Goal: Information Seeking & Learning: Check status

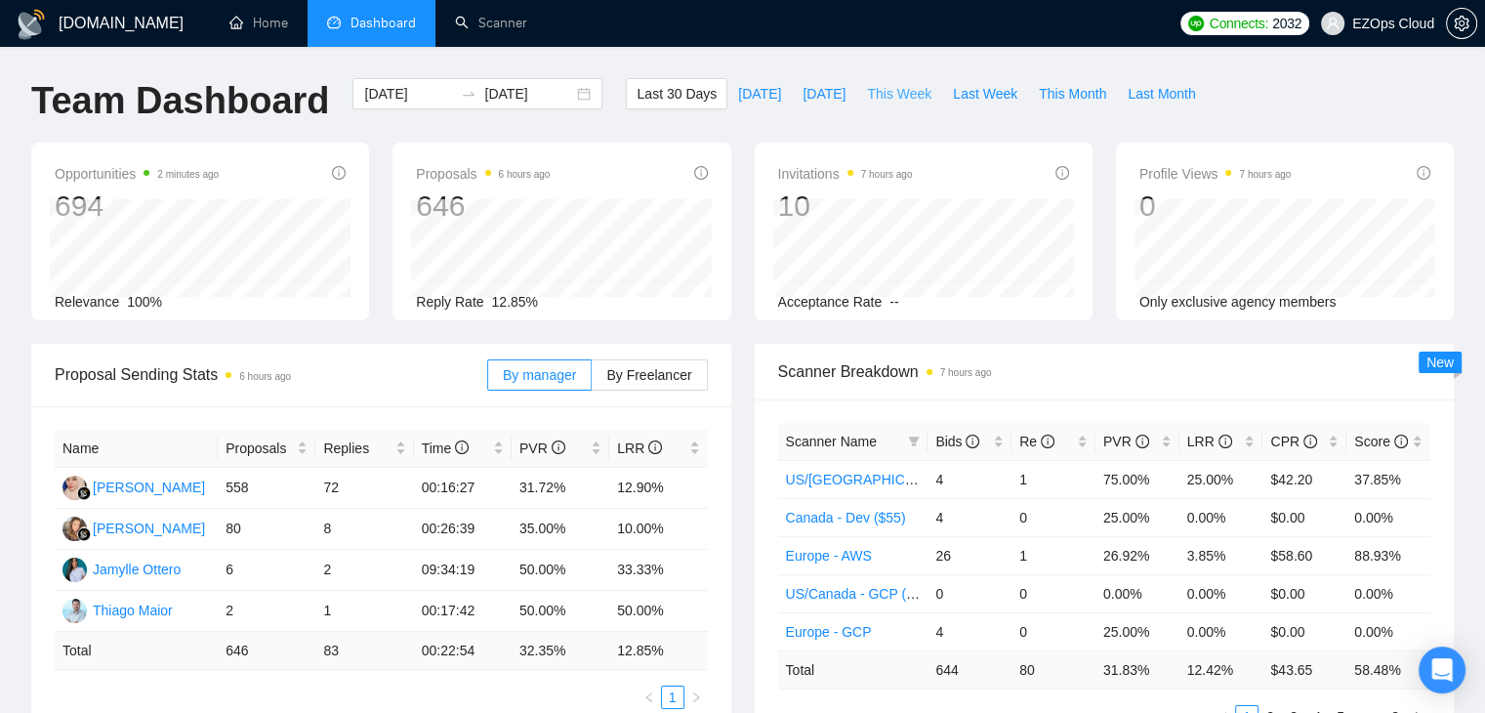
click at [897, 98] on span "This Week" at bounding box center [899, 93] width 64 height 21
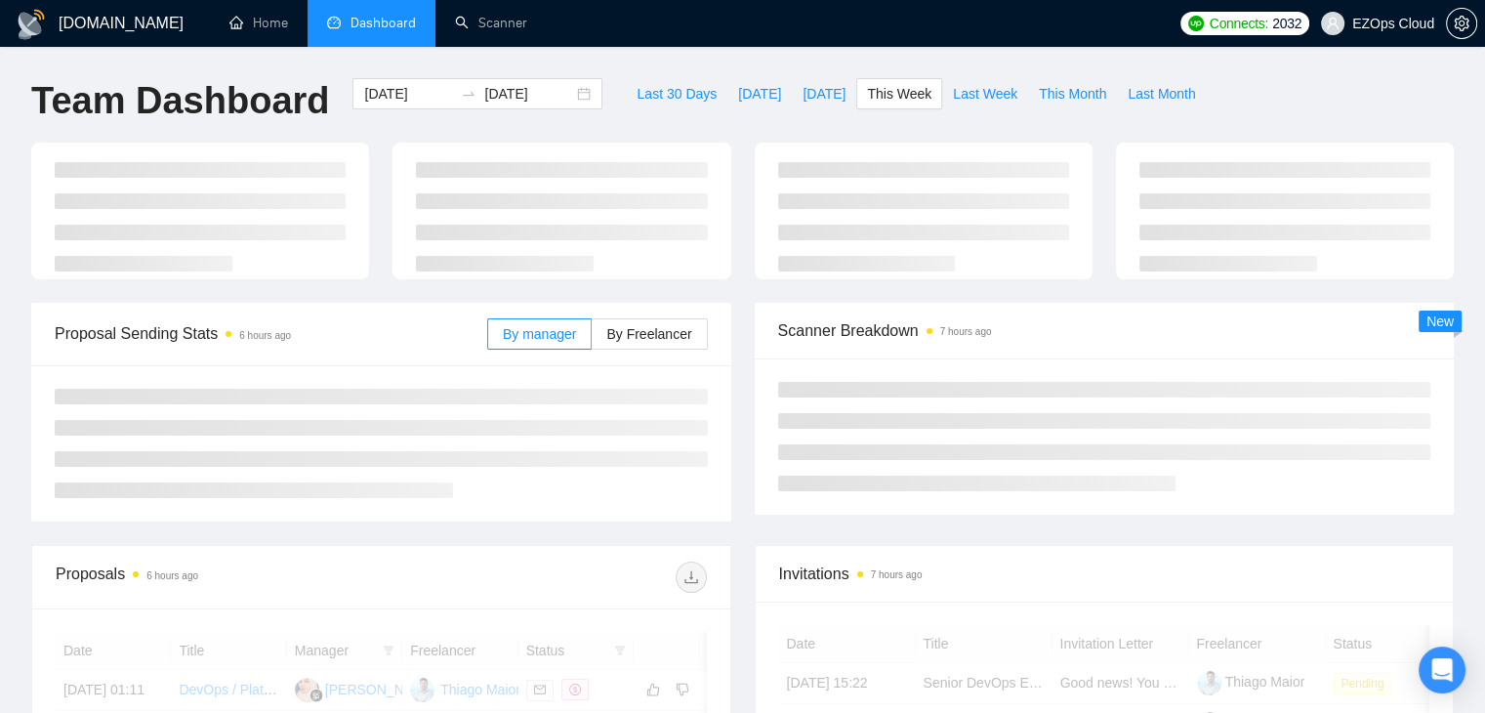
type input "[DATE]"
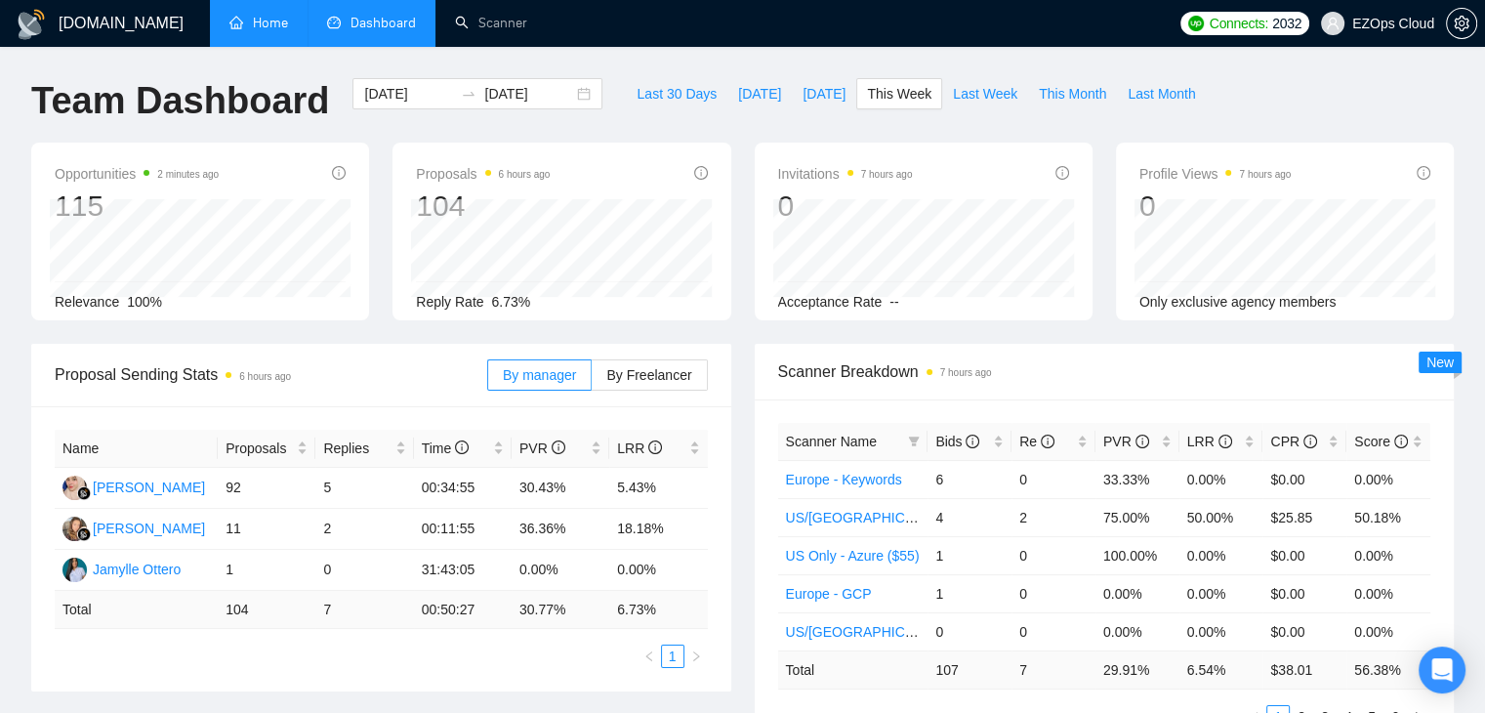
click at [263, 21] on link "Home" at bounding box center [258, 23] width 59 height 17
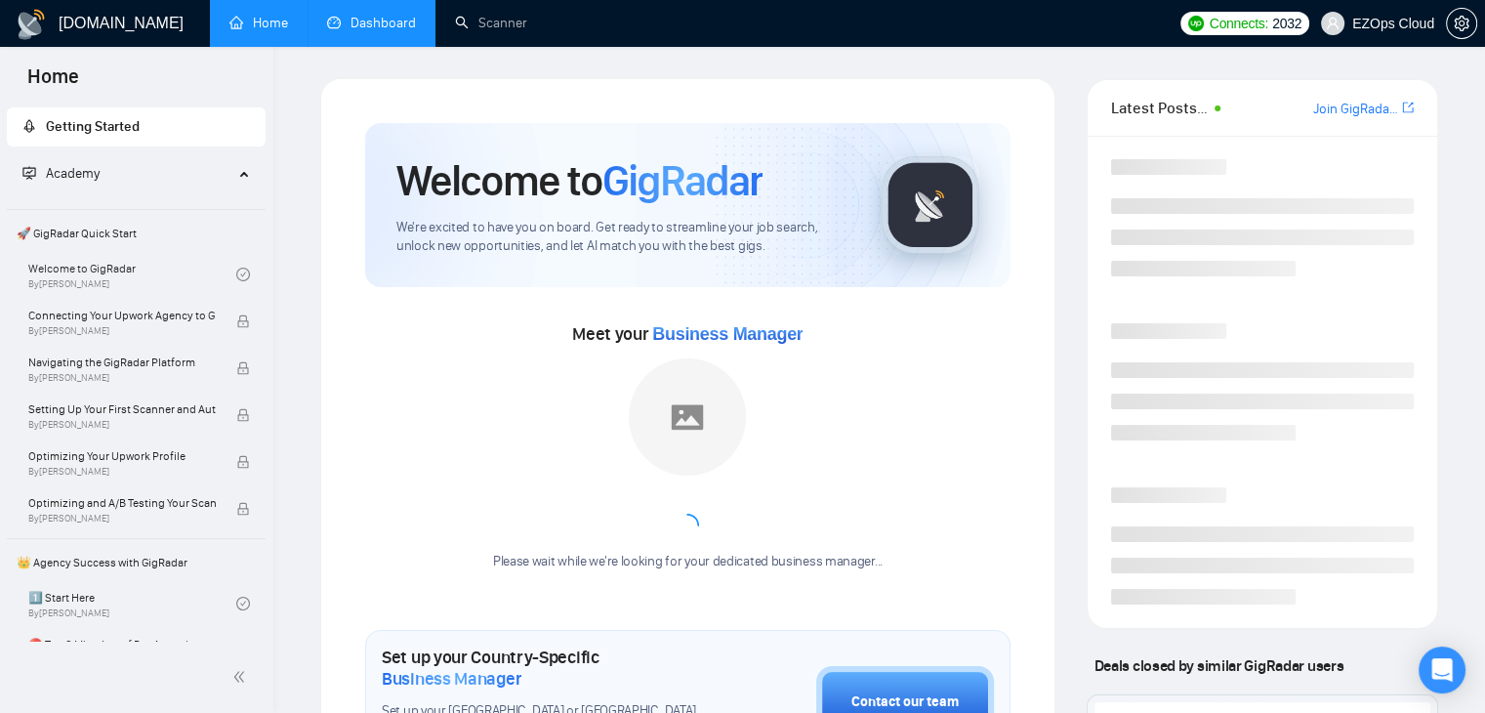
click at [394, 15] on link "Dashboard" at bounding box center [371, 23] width 89 height 17
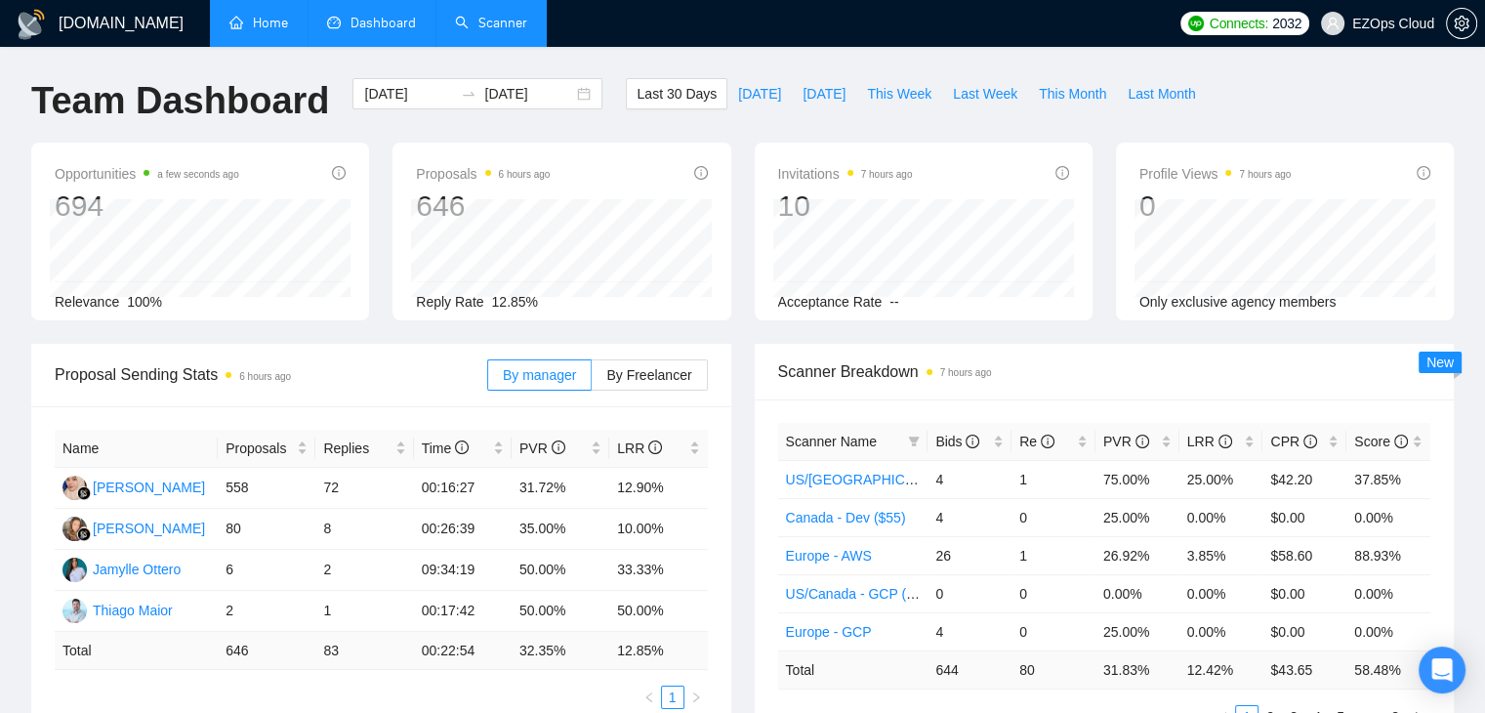
click at [455, 17] on link "Scanner" at bounding box center [491, 23] width 72 height 17
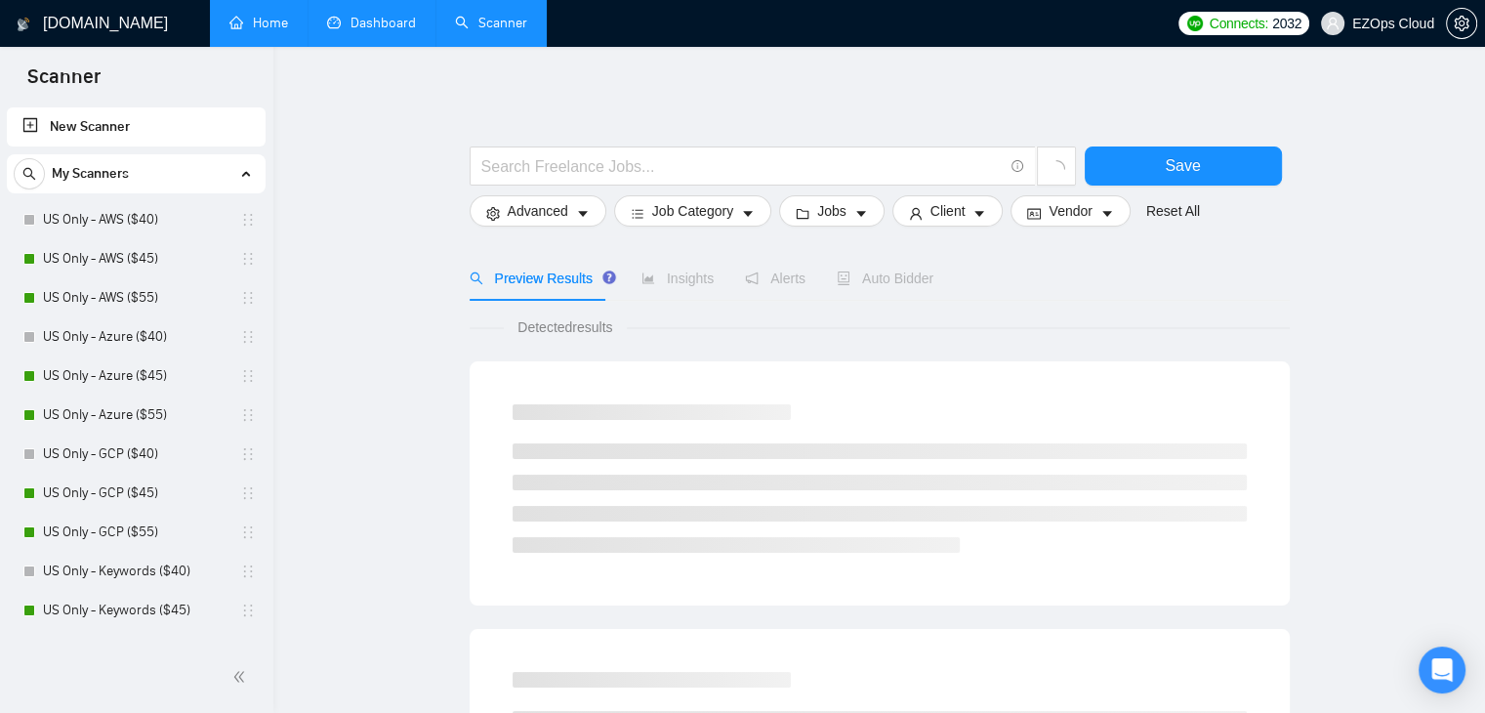
click at [233, 16] on link "Home" at bounding box center [258, 23] width 59 height 17
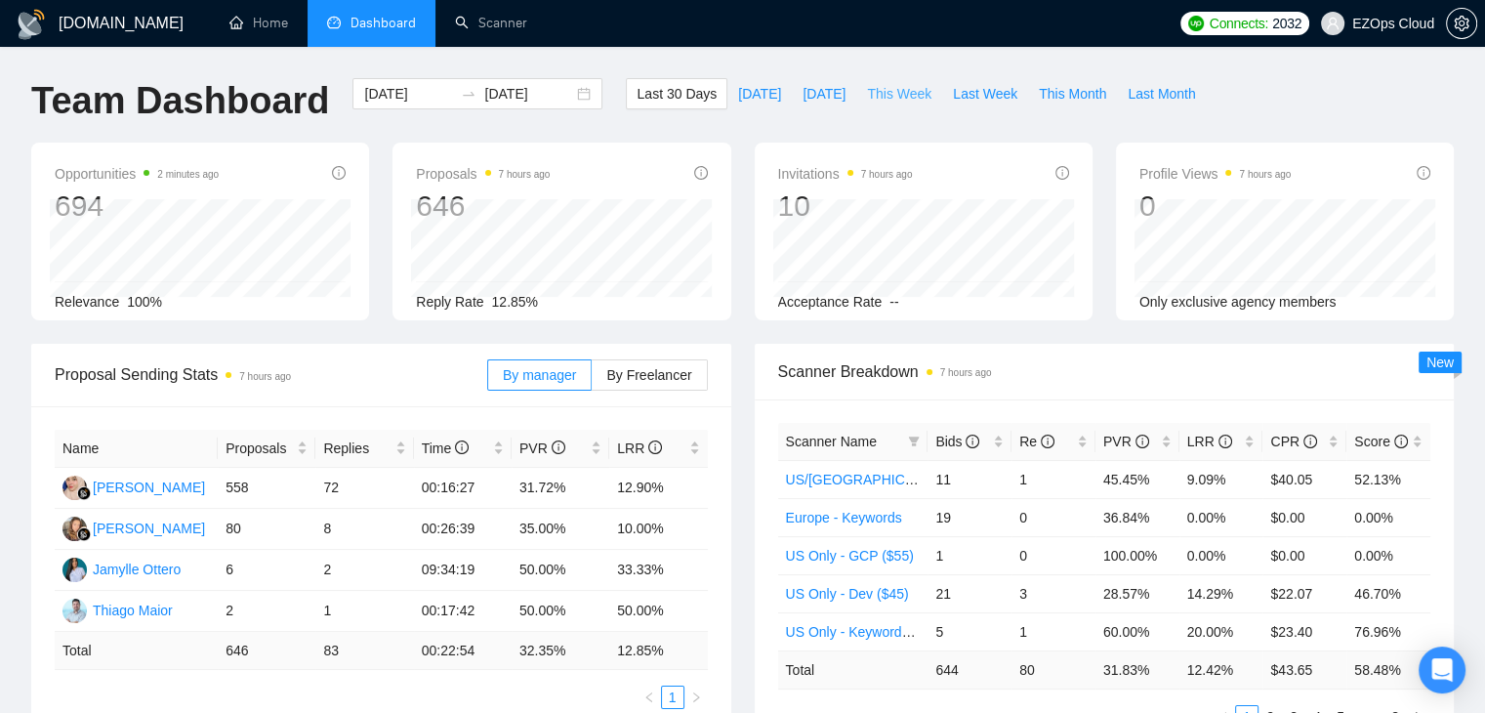
click at [887, 95] on span "This Week" at bounding box center [899, 93] width 64 height 21
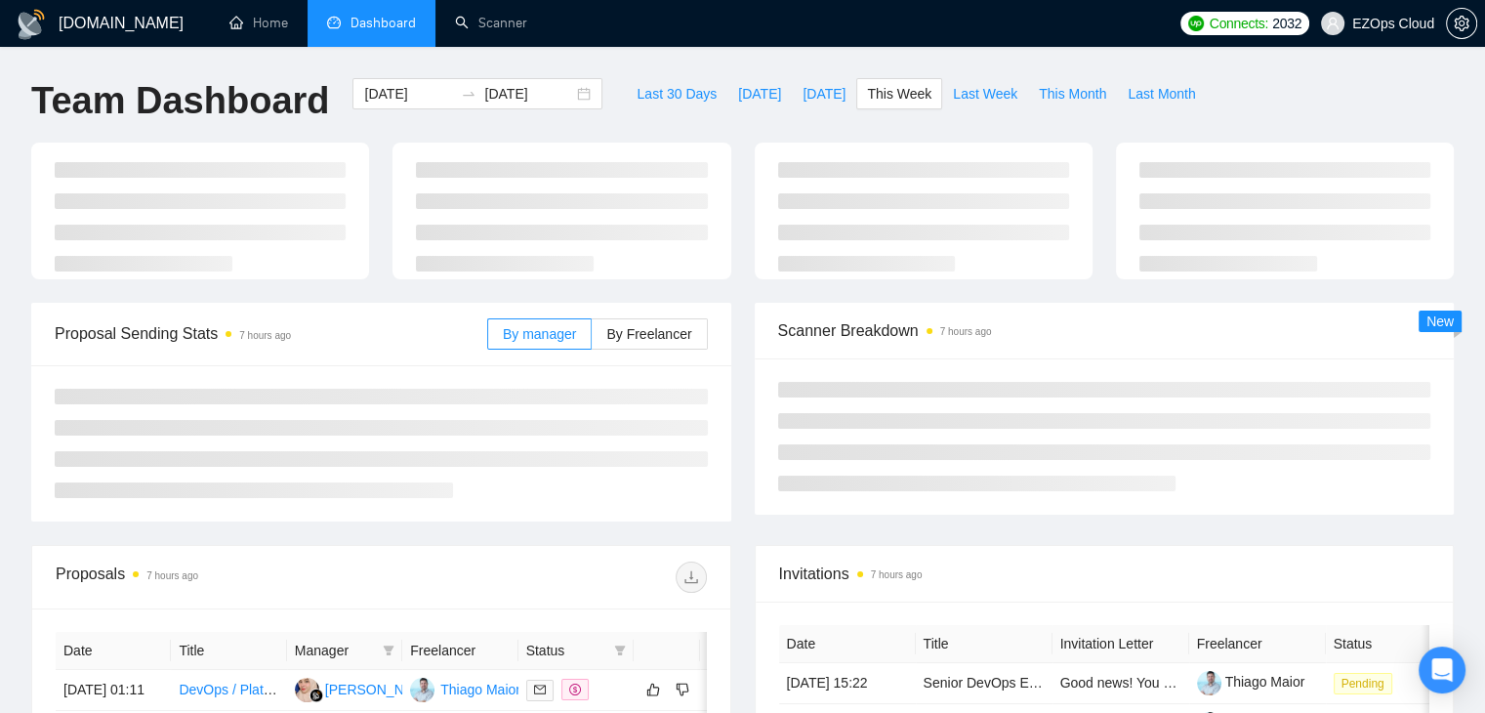
type input "[DATE]"
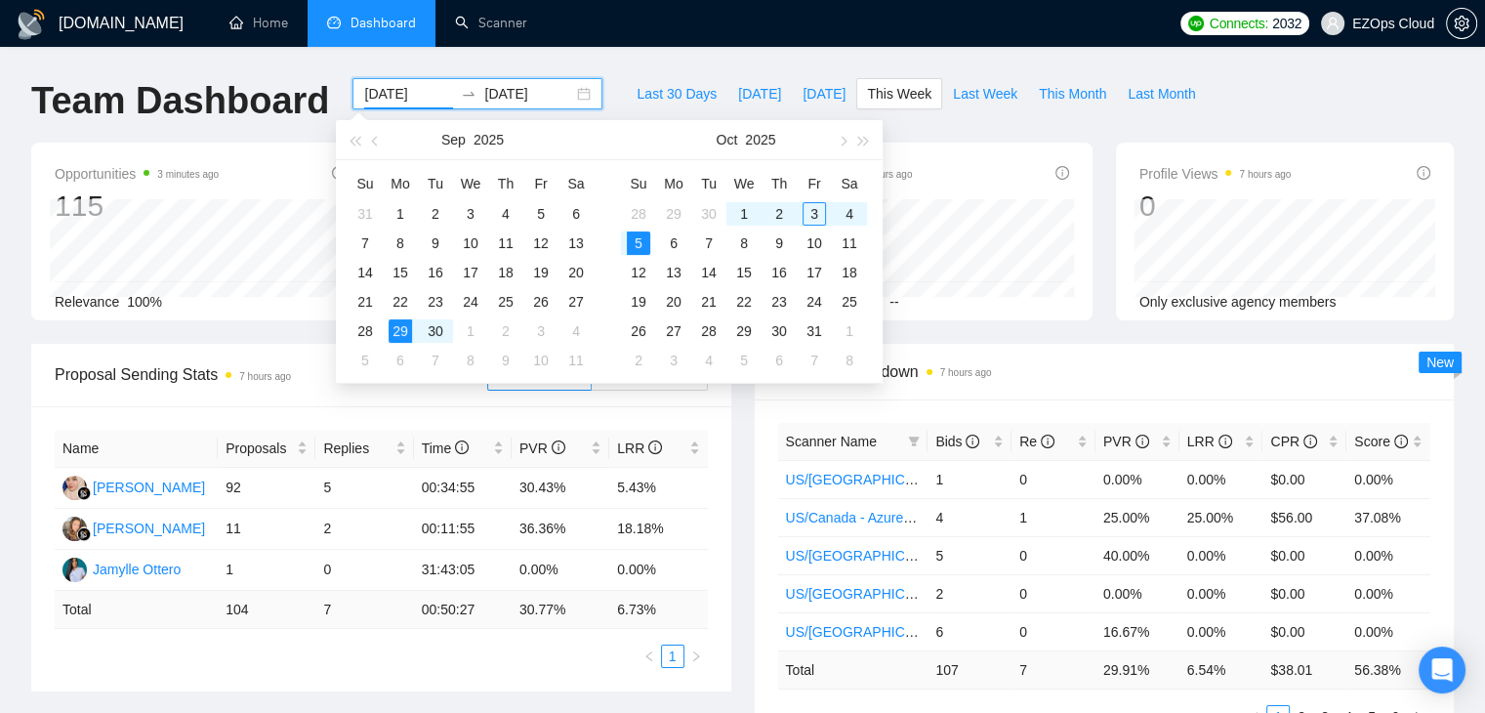
click at [394, 103] on input "[DATE]" at bounding box center [408, 93] width 89 height 21
type input "[DATE]"
click at [671, 239] on div "6" at bounding box center [673, 242] width 23 height 23
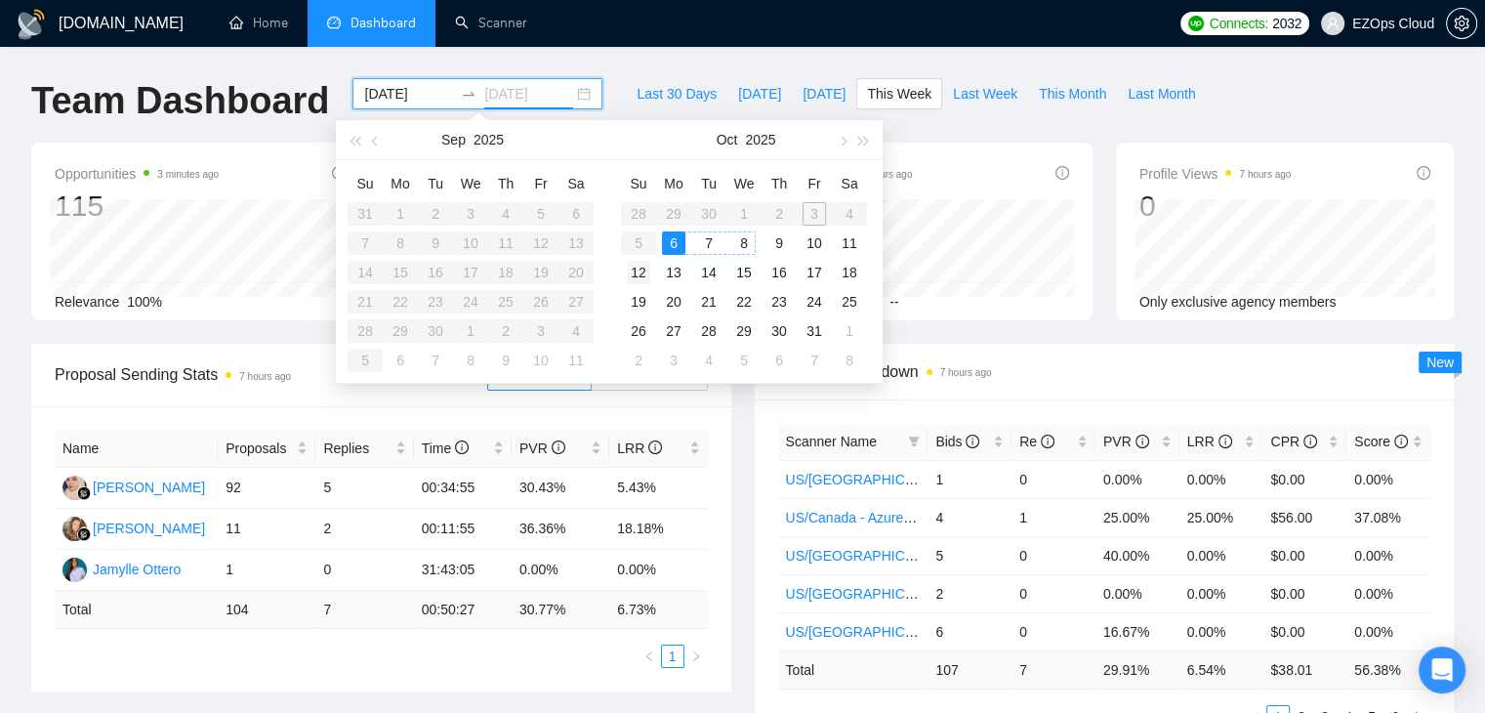
type input "[DATE]"
click at [642, 271] on div "12" at bounding box center [638, 272] width 23 height 23
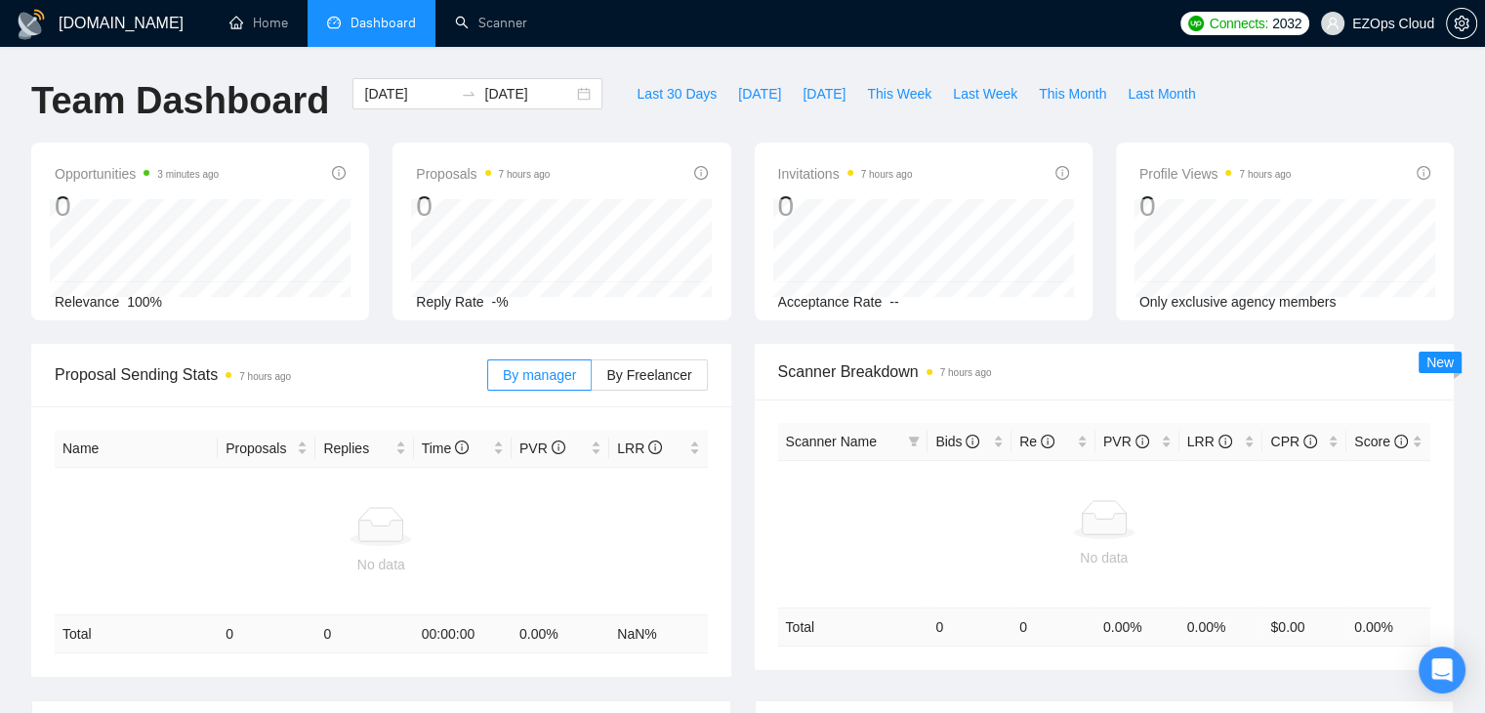
click at [735, 325] on div "Opportunities 3 minutes ago 0 Relevance 100% Proposals 7 hours ago 0 Reply Rate…" at bounding box center [743, 243] width 1446 height 201
click at [383, 87] on input "[DATE]" at bounding box center [408, 93] width 89 height 21
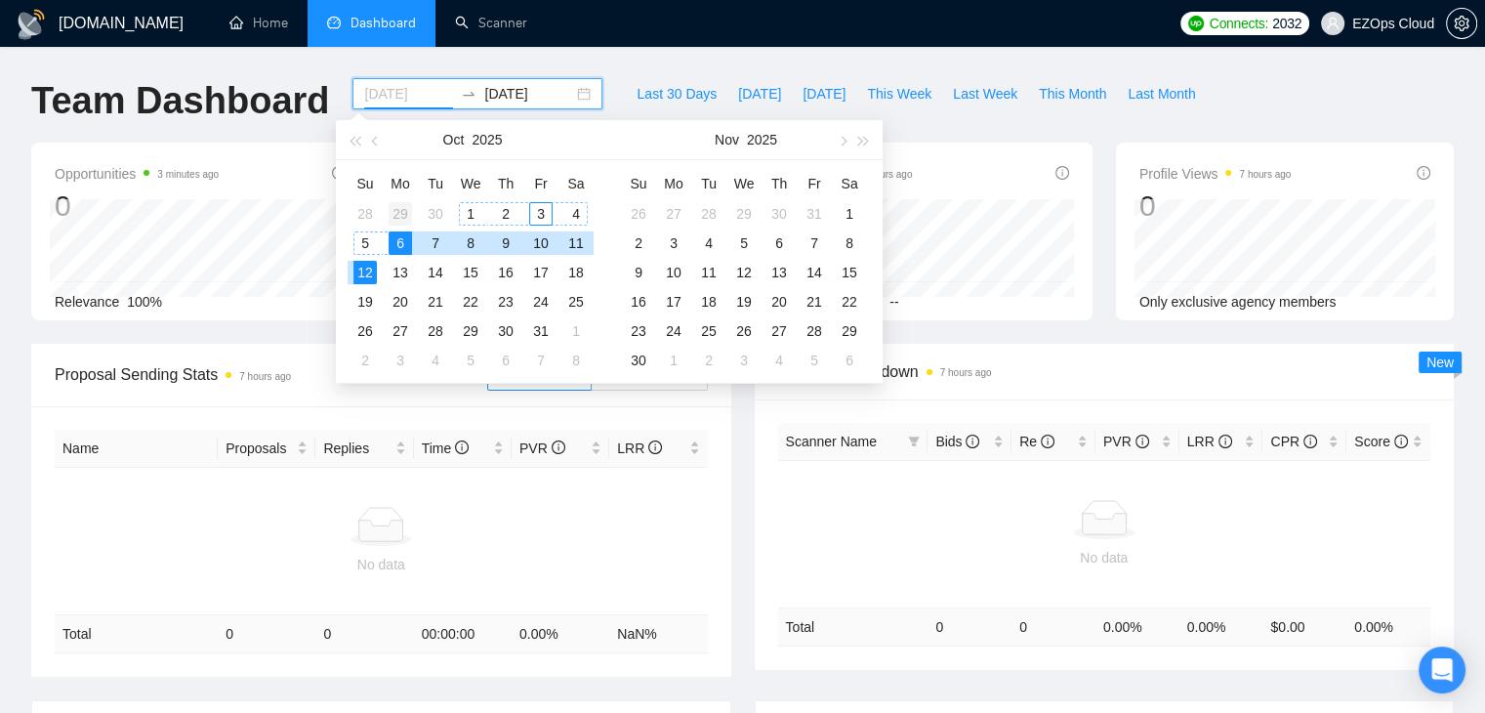
type input "[DATE]"
click at [392, 216] on div "29" at bounding box center [400, 213] width 23 height 23
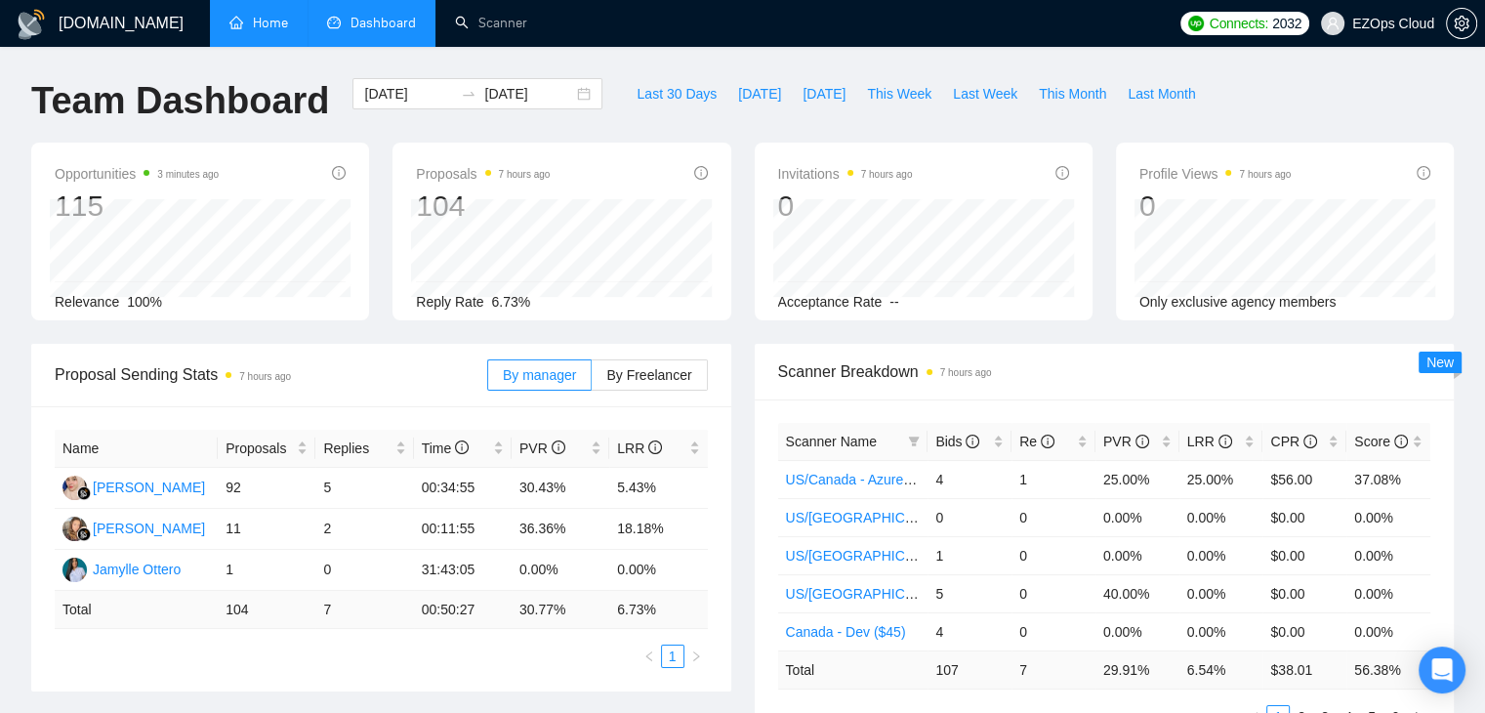
click at [242, 31] on link "Home" at bounding box center [258, 23] width 59 height 17
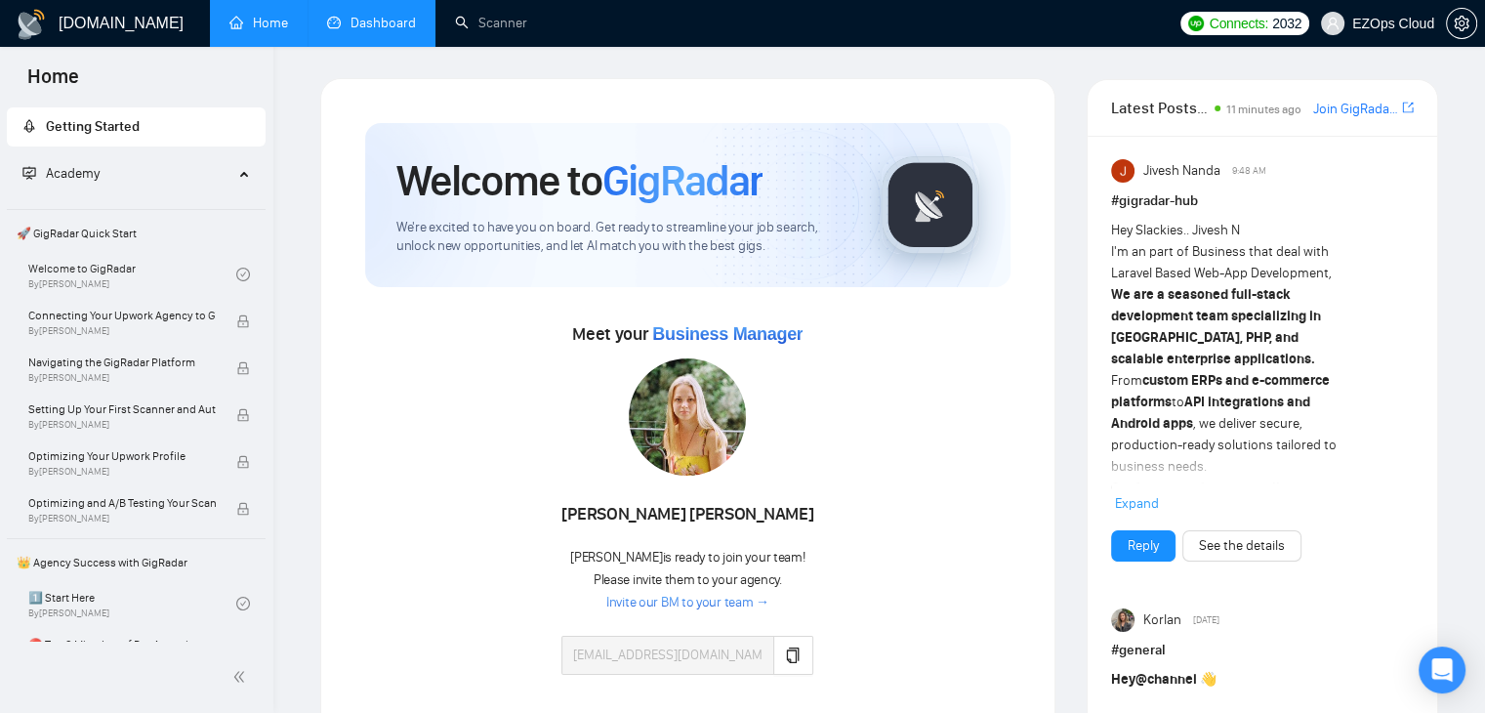
click at [366, 31] on link "Dashboard" at bounding box center [371, 23] width 89 height 17
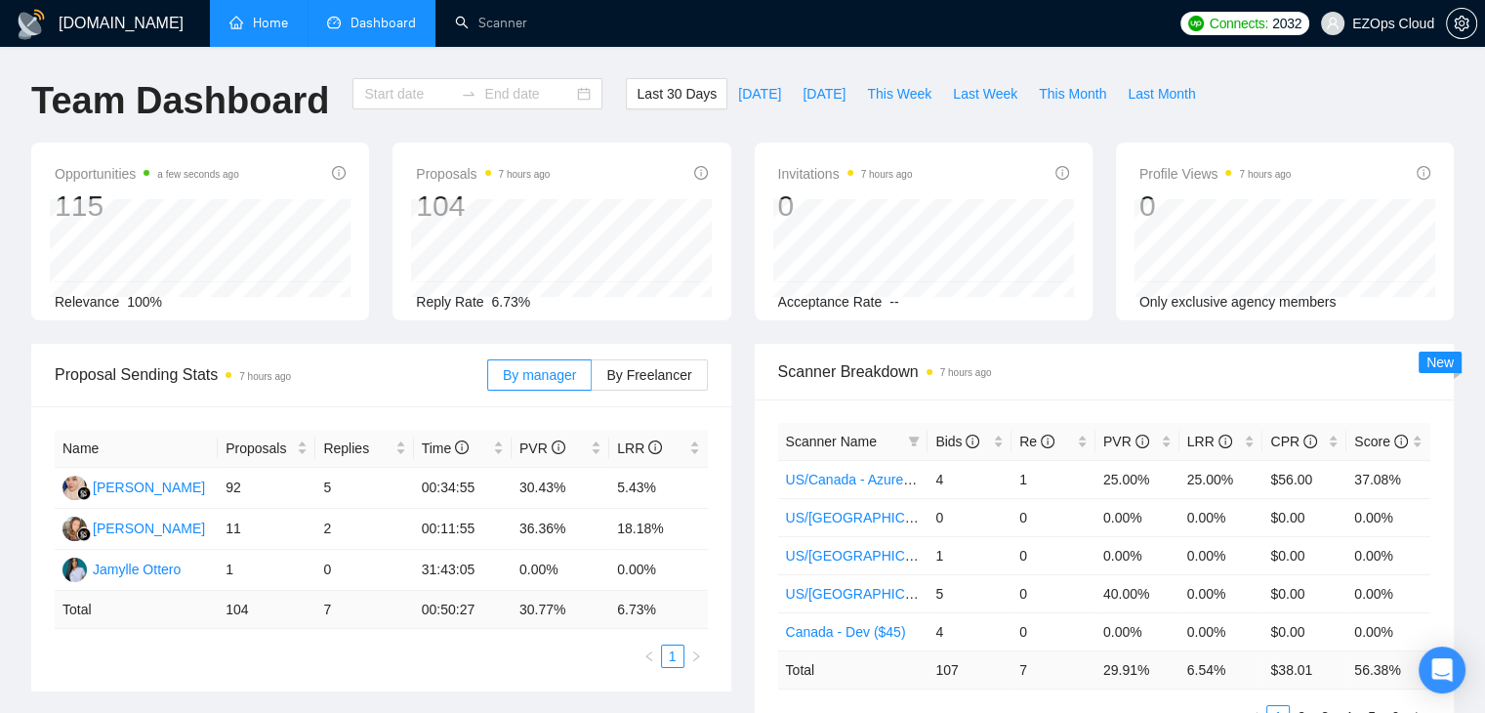
type input "[DATE]"
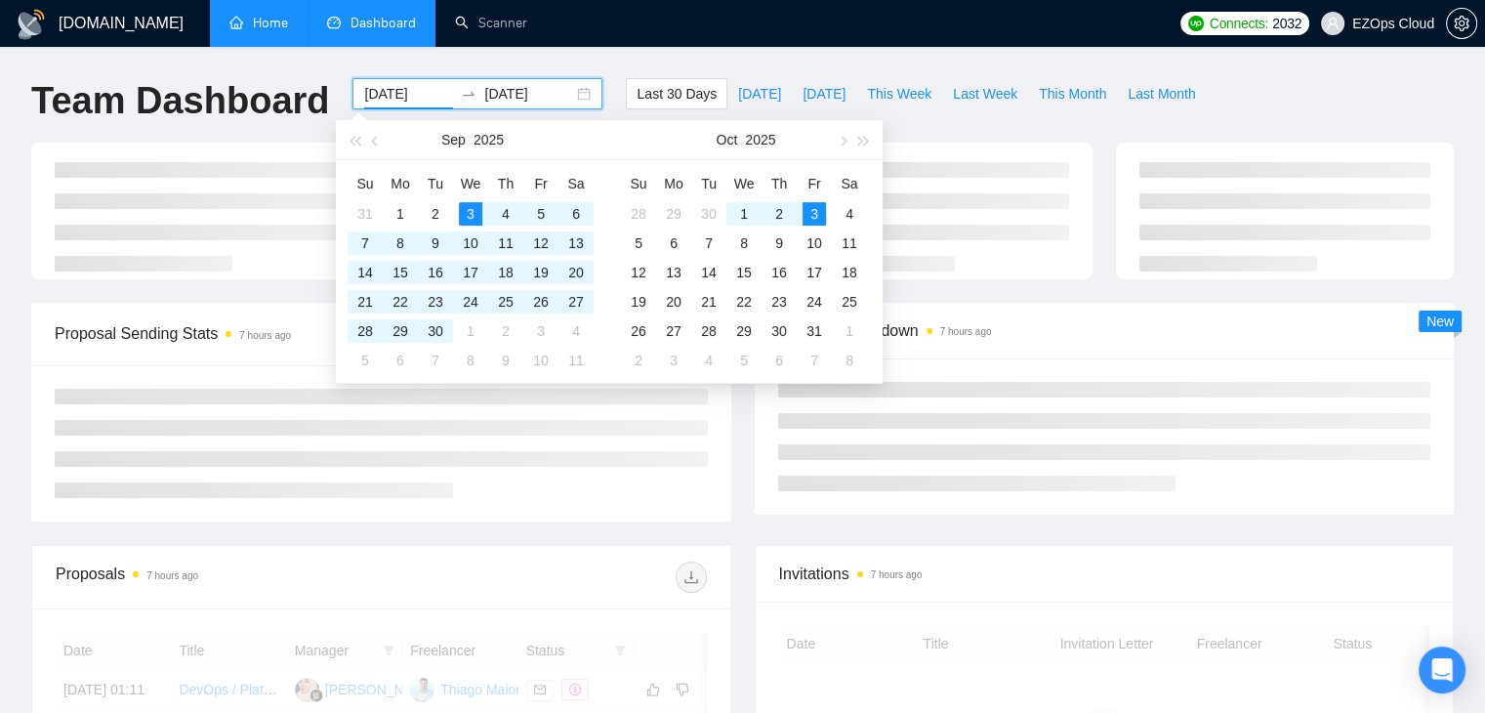
click at [390, 103] on input "[DATE]" at bounding box center [408, 93] width 89 height 21
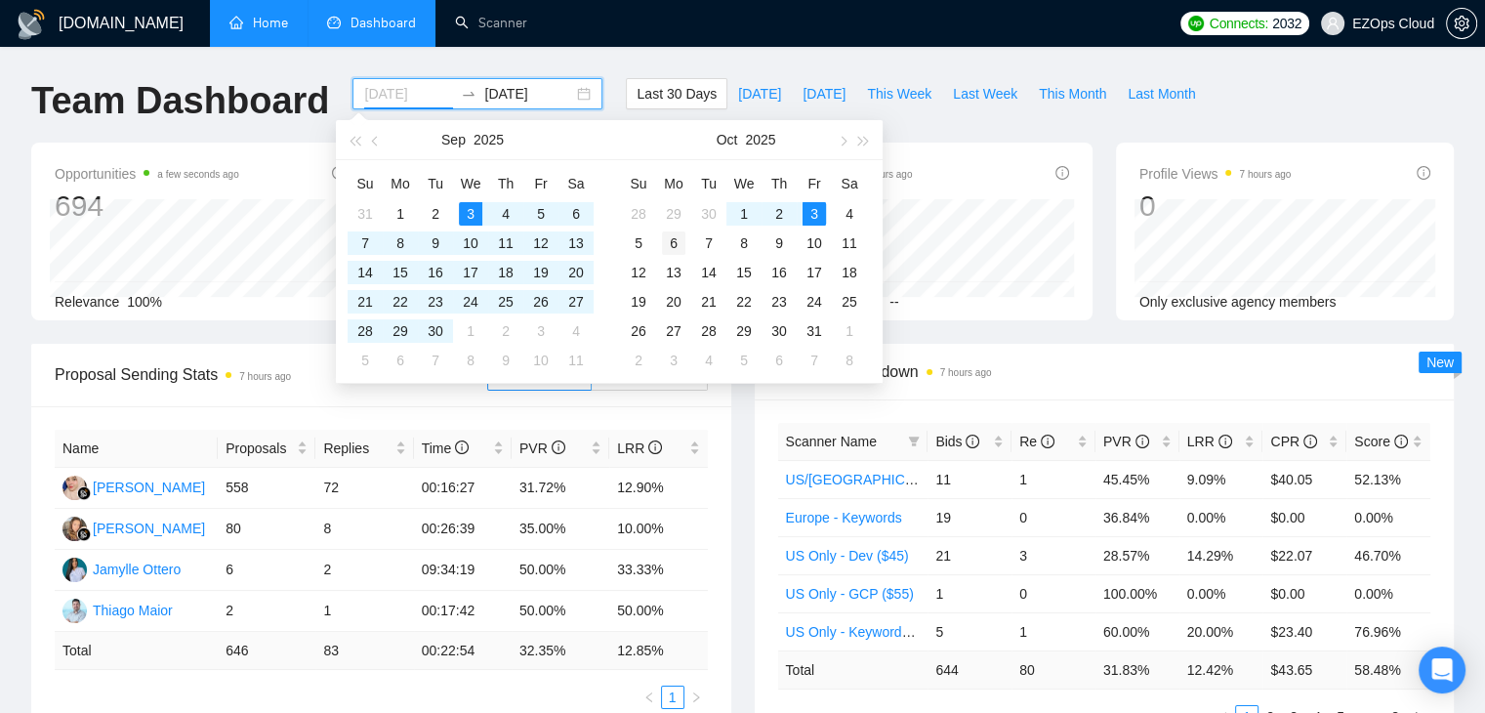
type input "[DATE]"
click at [668, 240] on div "6" at bounding box center [673, 242] width 23 height 23
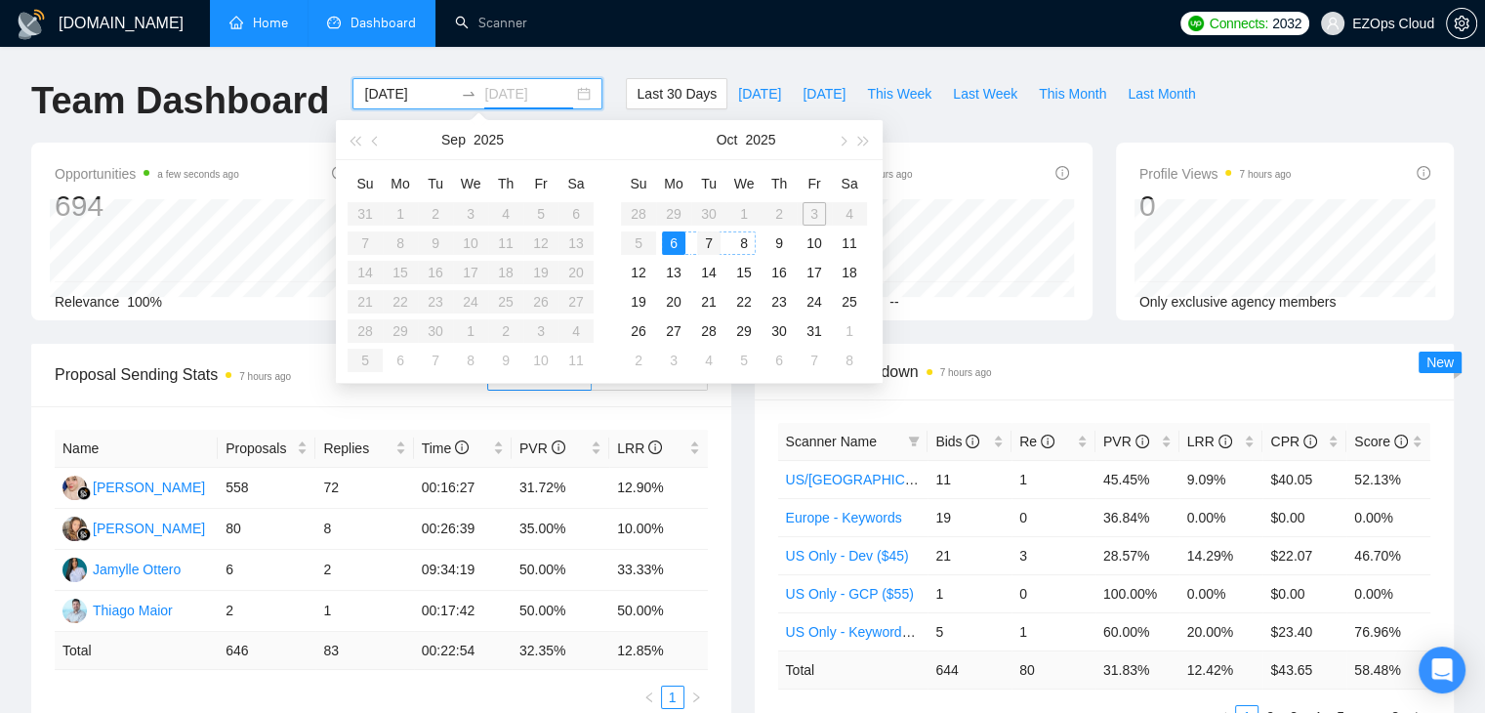
type input "[DATE]"
click at [675, 207] on table "Su Mo Tu We Th Fr Sa 28 29 30 1 2 3 4 5 6 7 8 9 10 11 12 13 14 15 16 17 18 19 2…" at bounding box center [744, 271] width 246 height 207
click at [674, 217] on table "Su Mo Tu We Th Fr Sa 28 29 30 1 2 3 4 5 6 7 8 9 10 11 12 13 14 15 16 17 18 19 2…" at bounding box center [744, 271] width 246 height 207
click at [380, 87] on input "[DATE]" at bounding box center [408, 93] width 89 height 21
type input "[DATE]"
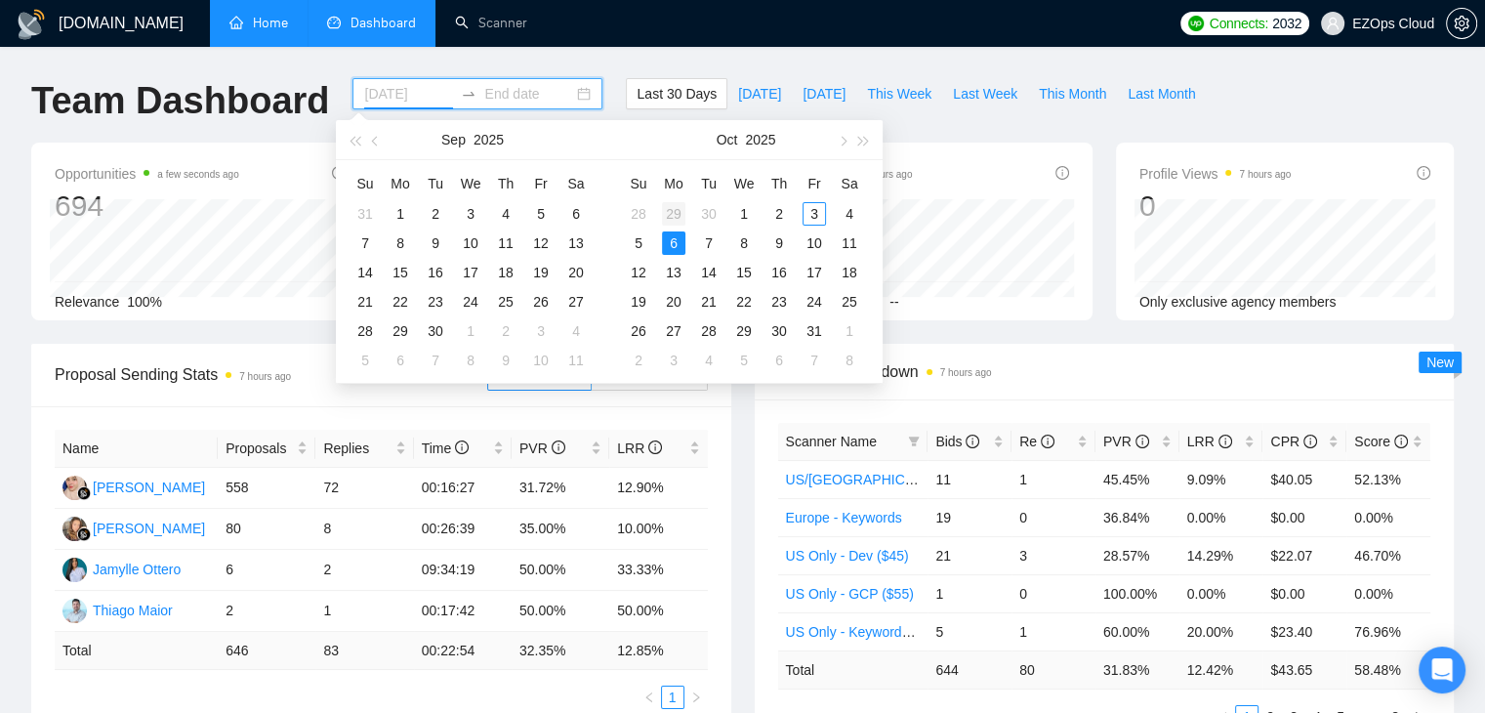
click at [678, 204] on div "29" at bounding box center [673, 213] width 23 height 23
type input "[DATE]"
click at [637, 247] on div "5" at bounding box center [638, 242] width 23 height 23
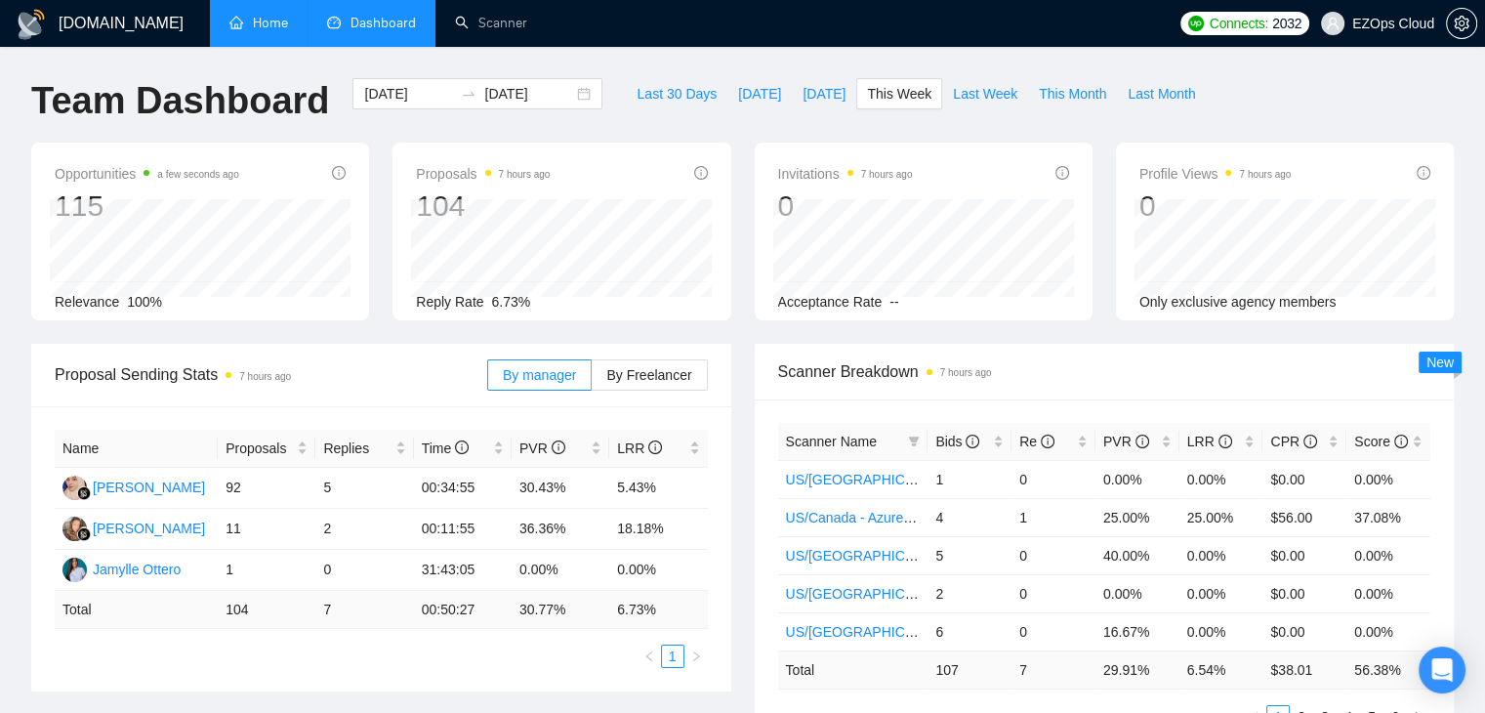
click at [743, 291] on div "Invitations 7 hours ago 0 Acceptance Rate --" at bounding box center [923, 232] width 361 height 178
